Goal: Find contact information: Find contact information

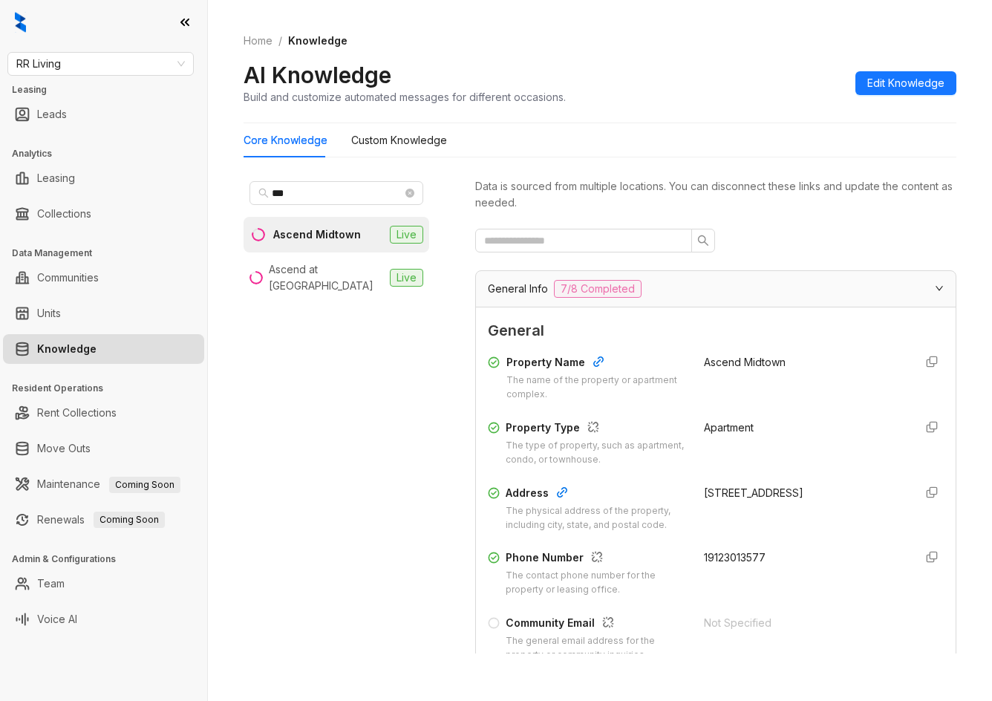
scroll to position [1262, 0]
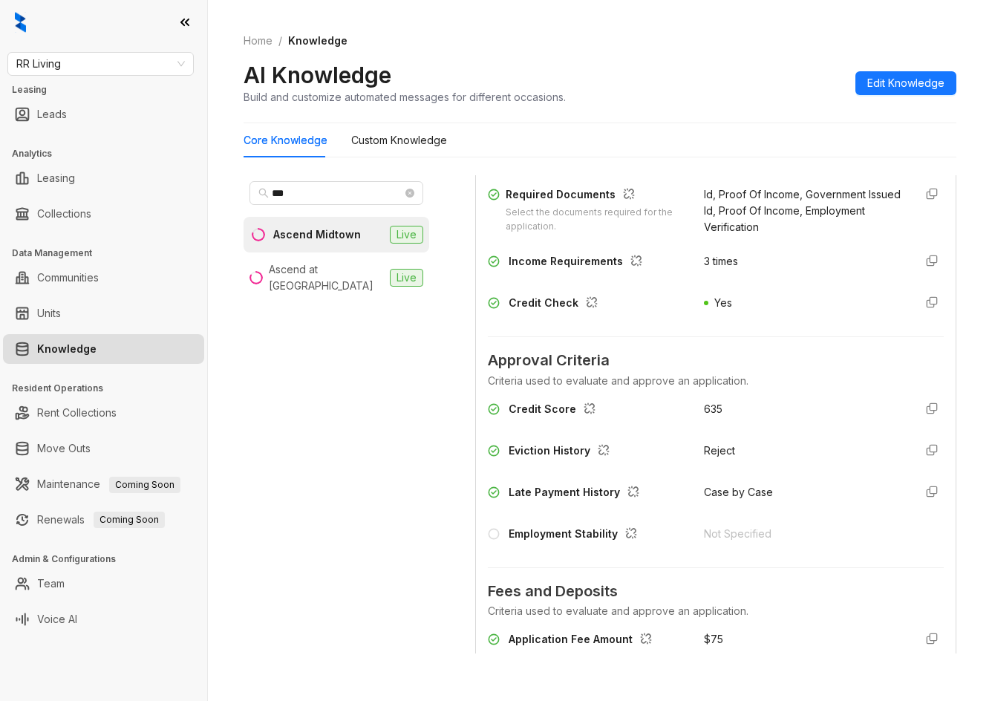
click at [43, 48] on div "RR Living Leasing Leads Analytics Leasing Collections Data Management Communiti…" at bounding box center [103, 350] width 207 height 701
click at [59, 59] on span "RR Living" at bounding box center [100, 64] width 169 height 22
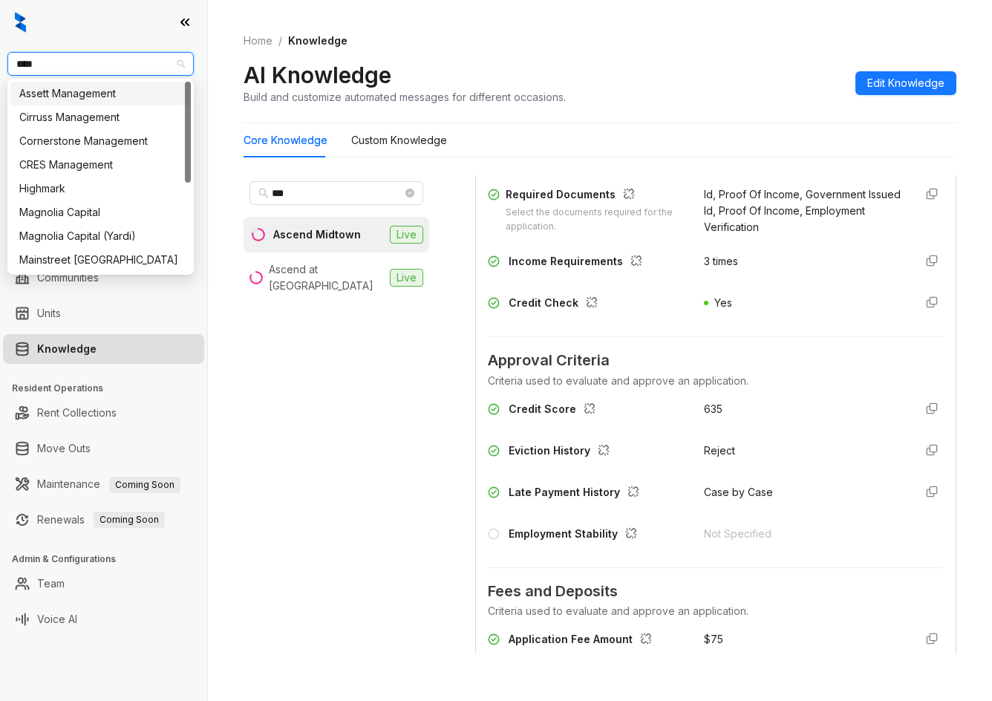
type input "*****"
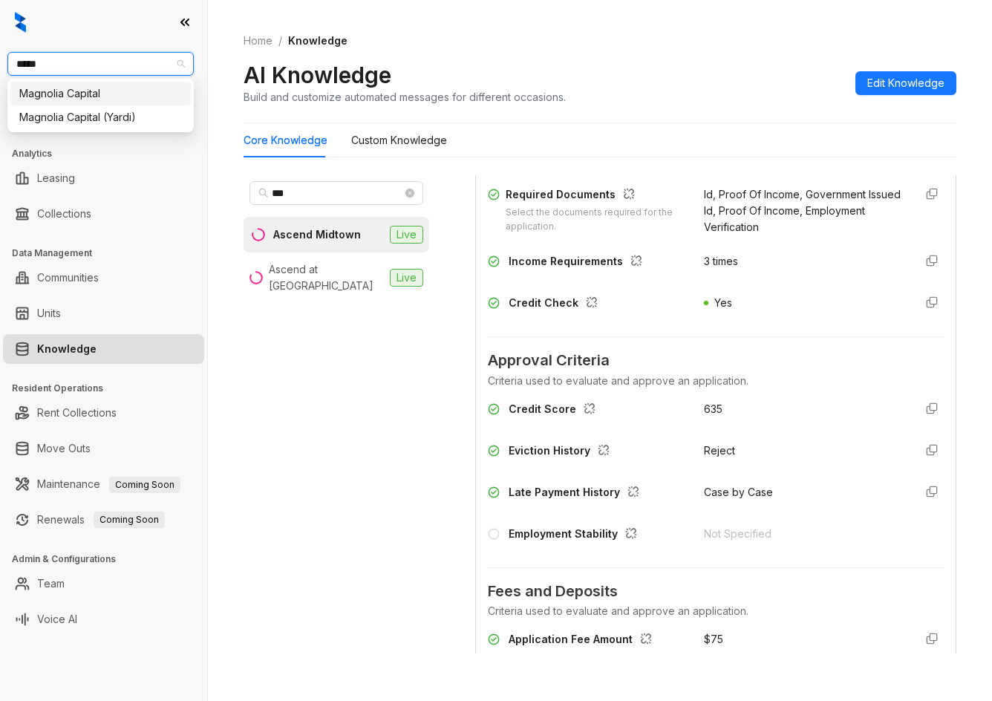
click at [53, 96] on div "Magnolia Capital" at bounding box center [100, 93] width 163 height 16
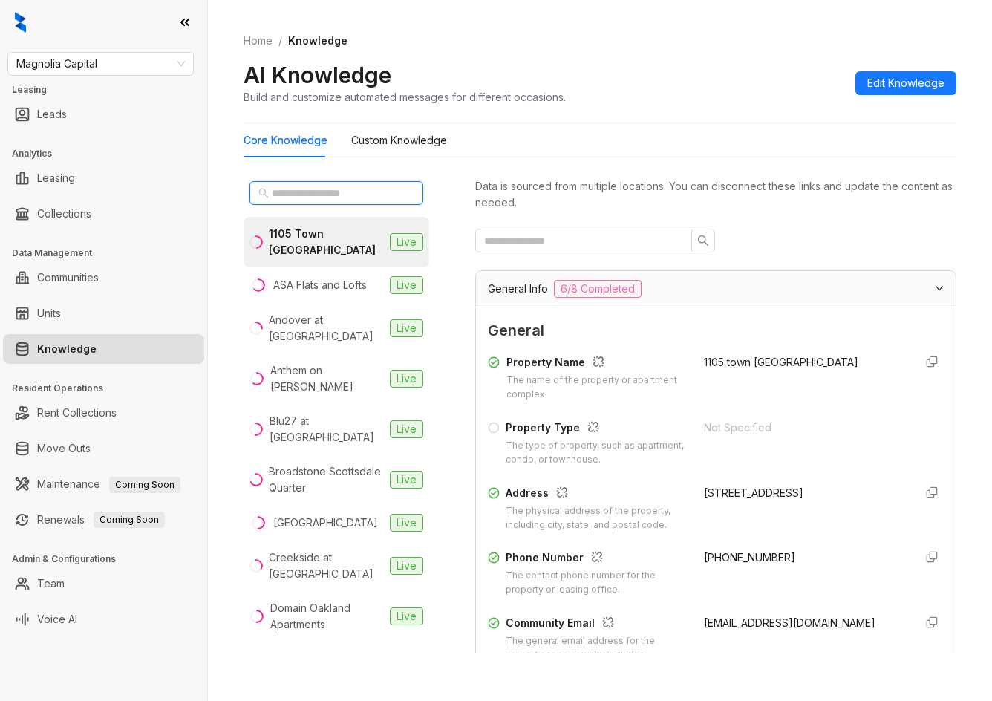
click at [329, 189] on input "text" at bounding box center [337, 193] width 131 height 16
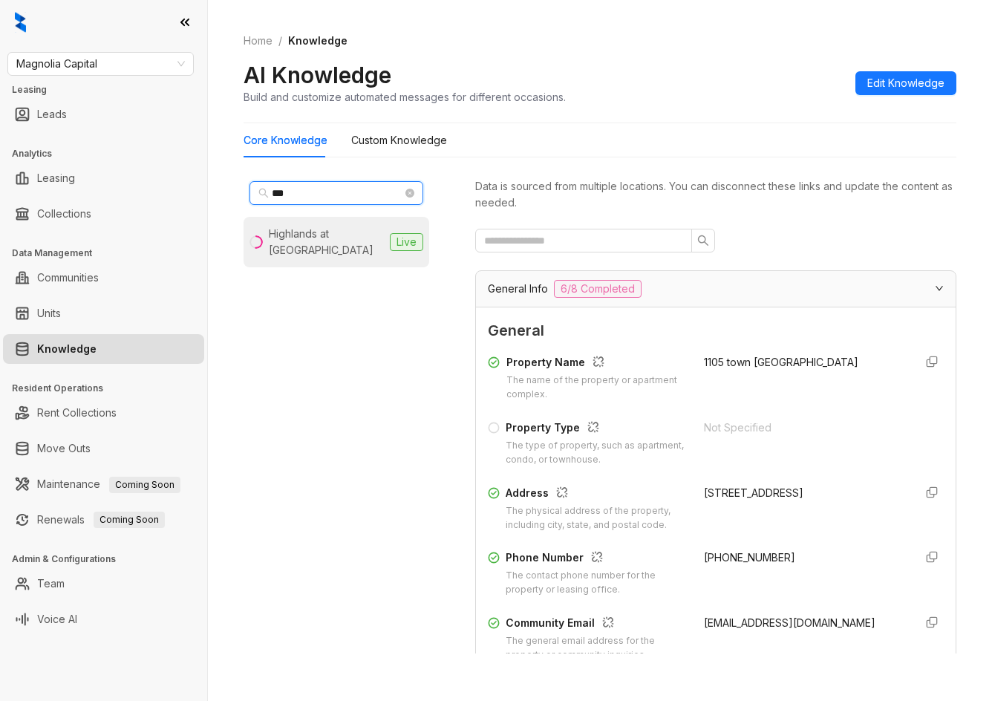
type input "***"
click at [315, 263] on li "Highlands at [GEOGRAPHIC_DATA] Live" at bounding box center [337, 242] width 186 height 50
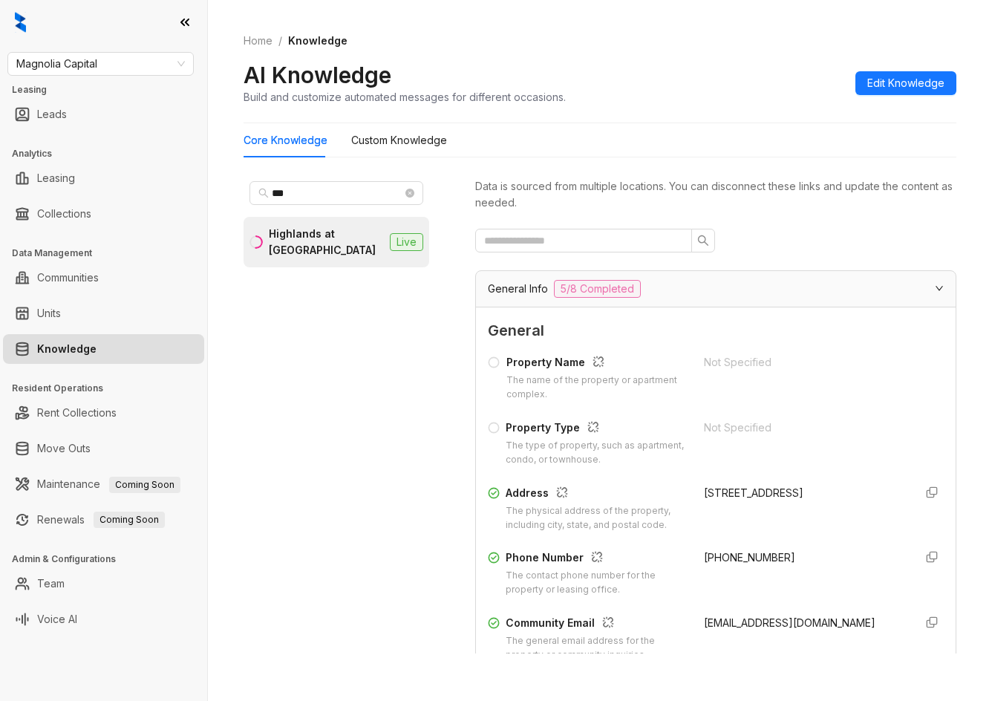
scroll to position [149, 0]
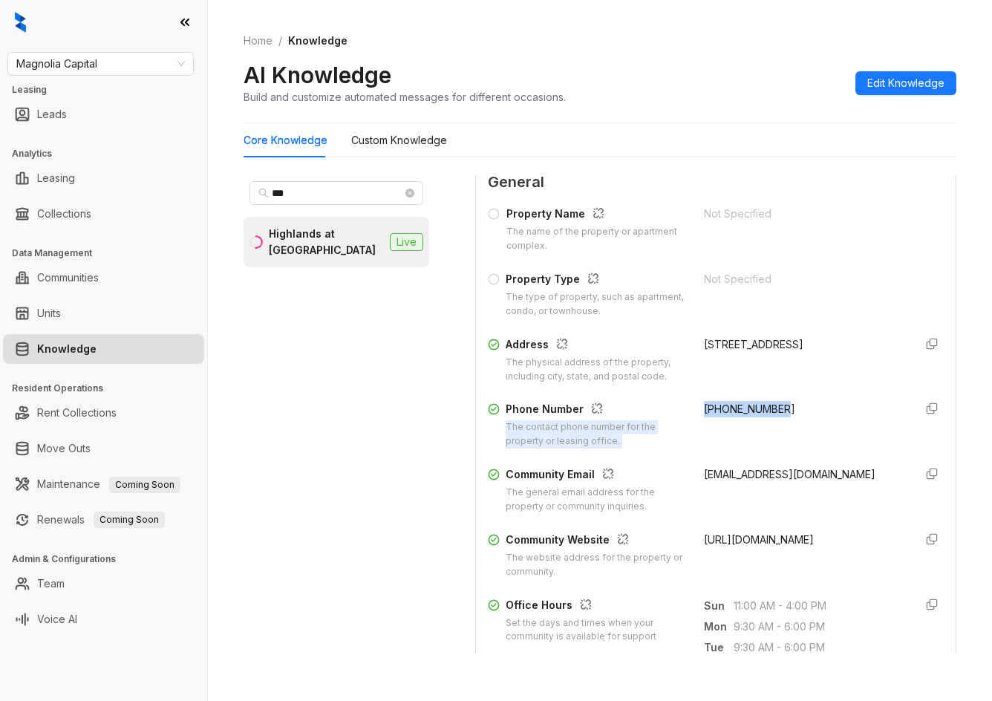
drag, startPoint x: 685, startPoint y: 410, endPoint x: 777, endPoint y: 410, distance: 92.1
click at [777, 410] on div "Phone Number The contact phone number for the property or leasing office. [PHON…" at bounding box center [716, 425] width 456 height 48
copy div "The contact phone number for the property or leasing office. [PHONE_NUMBER]"
click at [713, 430] on div "[PHONE_NUMBER]" at bounding box center [803, 425] width 198 height 48
click at [710, 410] on span "[PHONE_NUMBER]" at bounding box center [749, 408] width 91 height 13
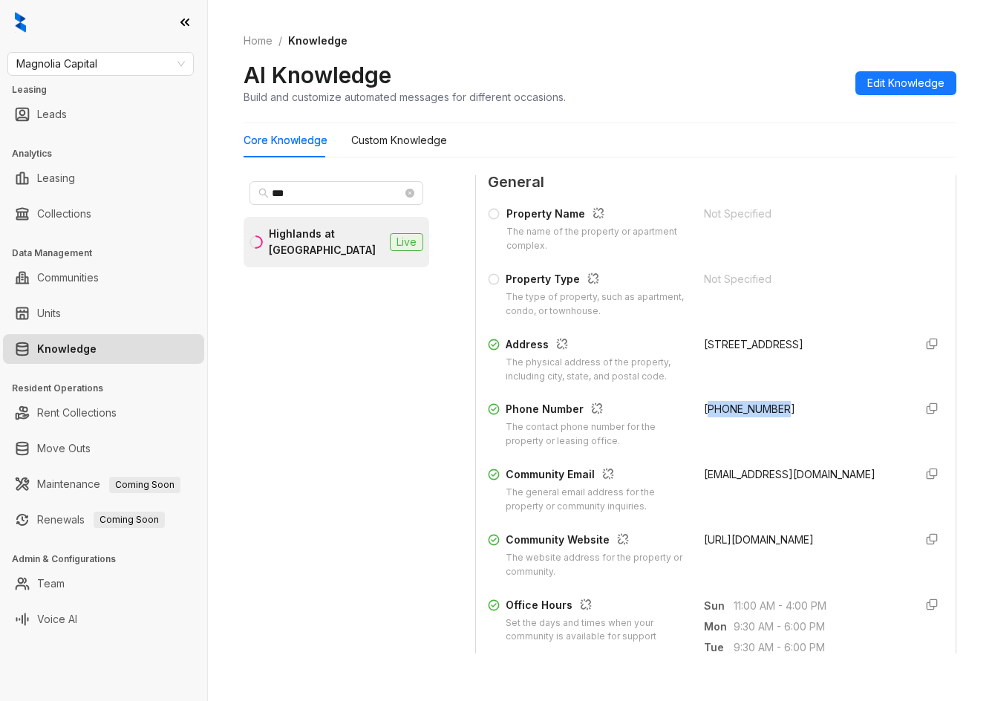
click at [710, 410] on span "[PHONE_NUMBER]" at bounding box center [749, 408] width 91 height 13
